Goal: Transaction & Acquisition: Purchase product/service

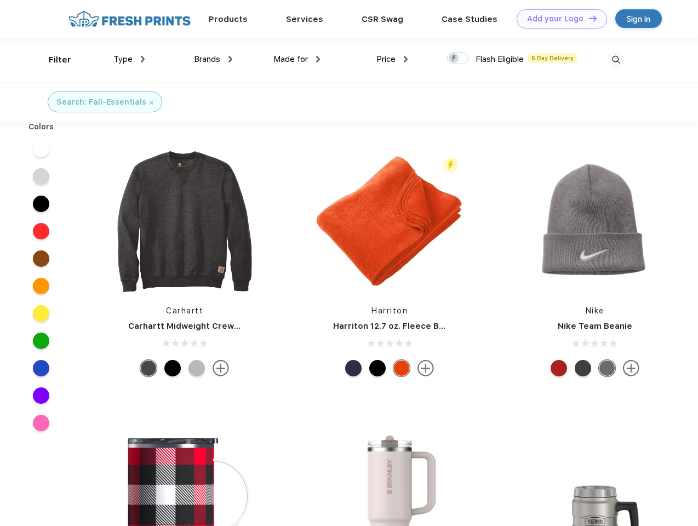
click at [557, 19] on link "Add your Logo Design Tool" at bounding box center [561, 18] width 90 height 19
click at [0, 0] on div "Design Tool" at bounding box center [0, 0] width 0 height 0
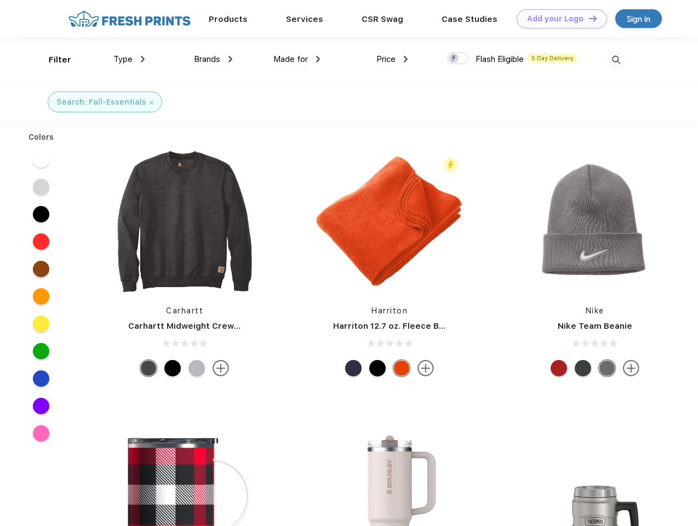
click at [588, 18] on link "Add your Logo Design Tool" at bounding box center [561, 18] width 90 height 19
click at [53, 60] on div "Filter" at bounding box center [60, 60] width 22 height 13
click at [129, 59] on span "Type" at bounding box center [122, 59] width 19 height 10
click at [213, 59] on span "Brands" at bounding box center [207, 59] width 26 height 10
click at [297, 59] on span "Made for" at bounding box center [290, 59] width 35 height 10
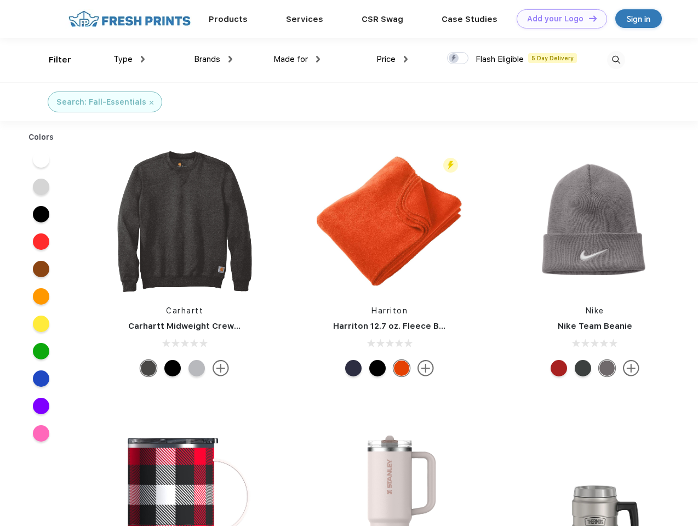
click at [392, 59] on span "Price" at bounding box center [385, 59] width 19 height 10
click at [458, 59] on div at bounding box center [457, 58] width 21 height 12
click at [454, 59] on input "checkbox" at bounding box center [450, 54] width 7 height 7
click at [616, 60] on img at bounding box center [616, 60] width 18 height 18
